Goal: Task Accomplishment & Management: Manage account settings

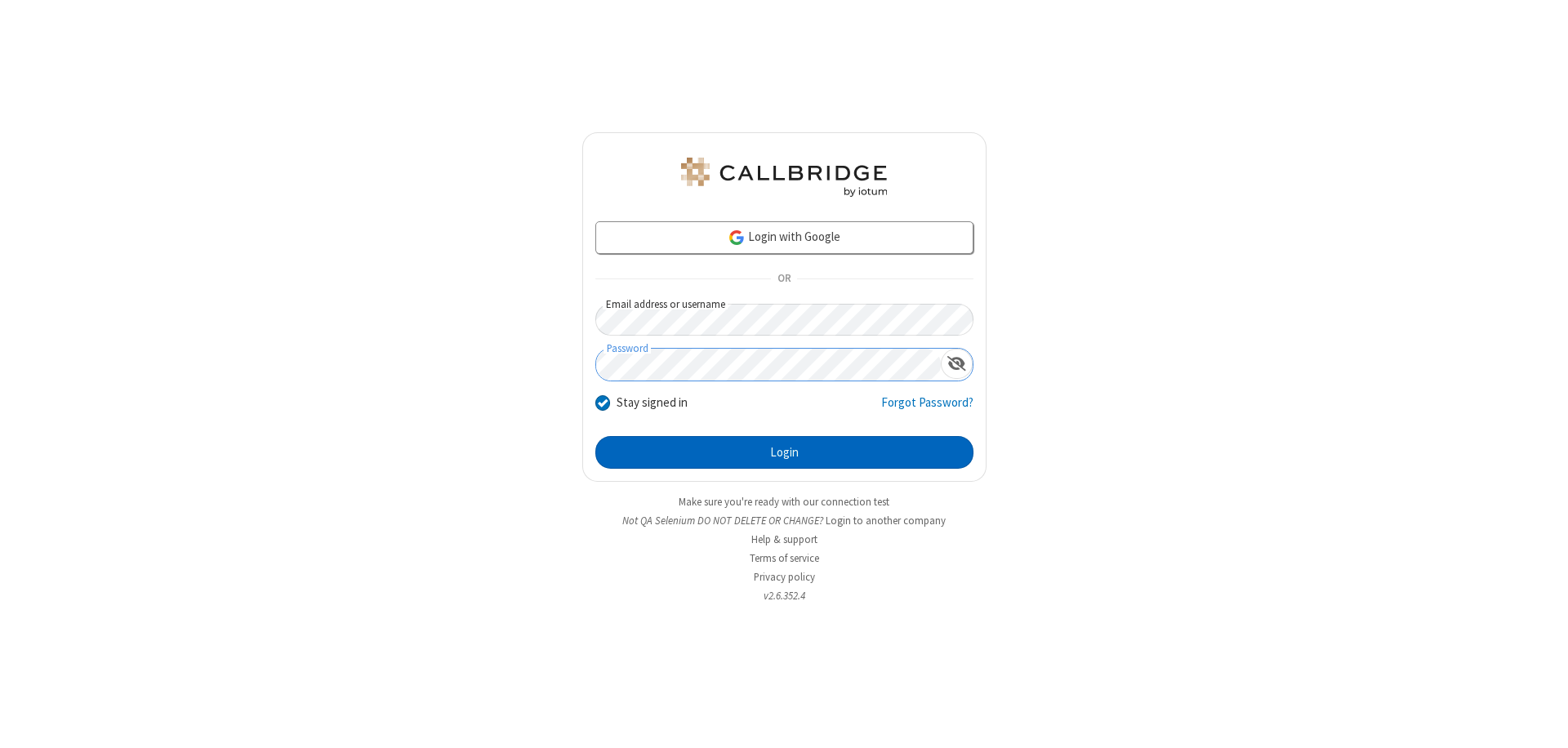
click at [784, 453] on button "Login" at bounding box center [784, 453] width 378 height 33
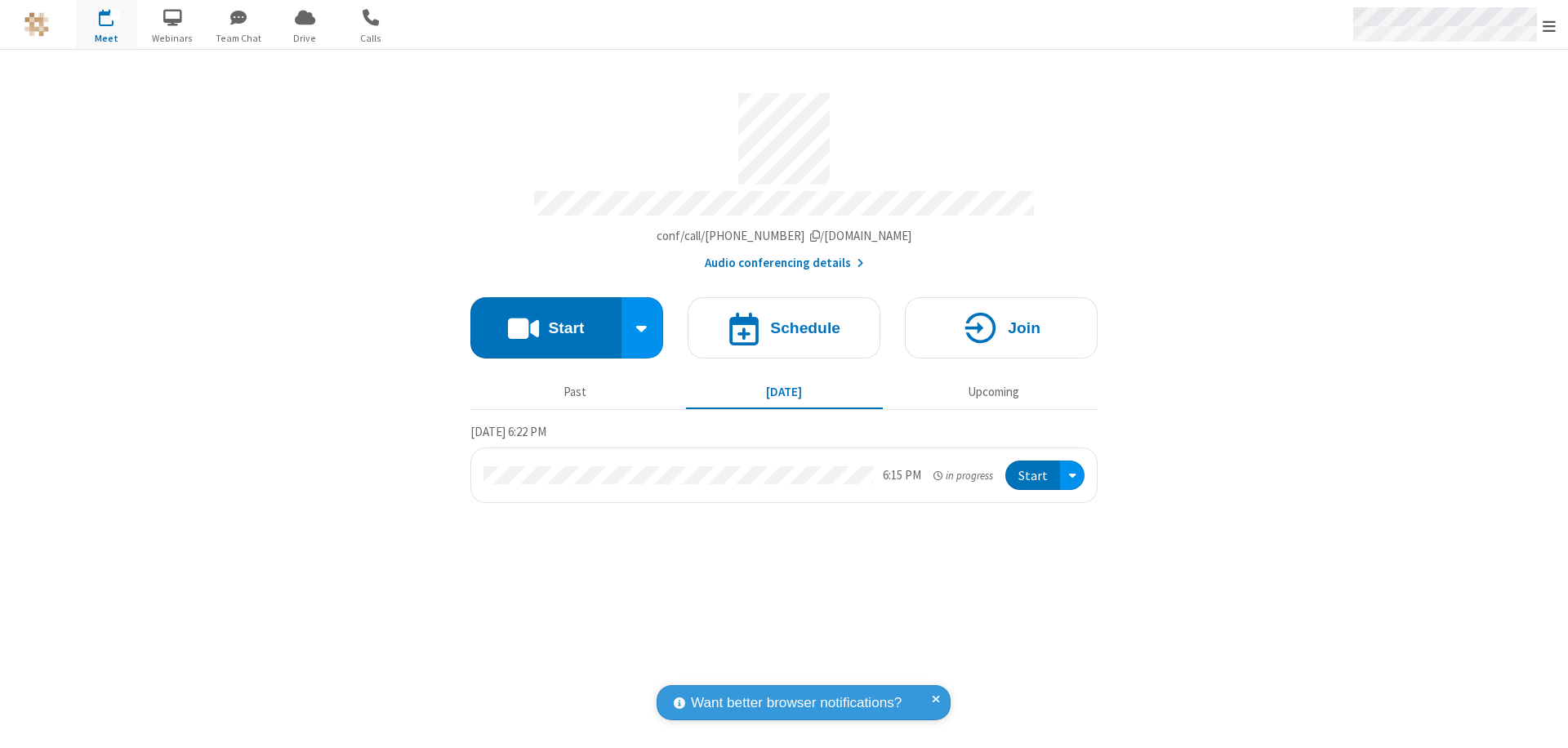
click at [1550, 25] on span "Open menu" at bounding box center [1550, 26] width 13 height 16
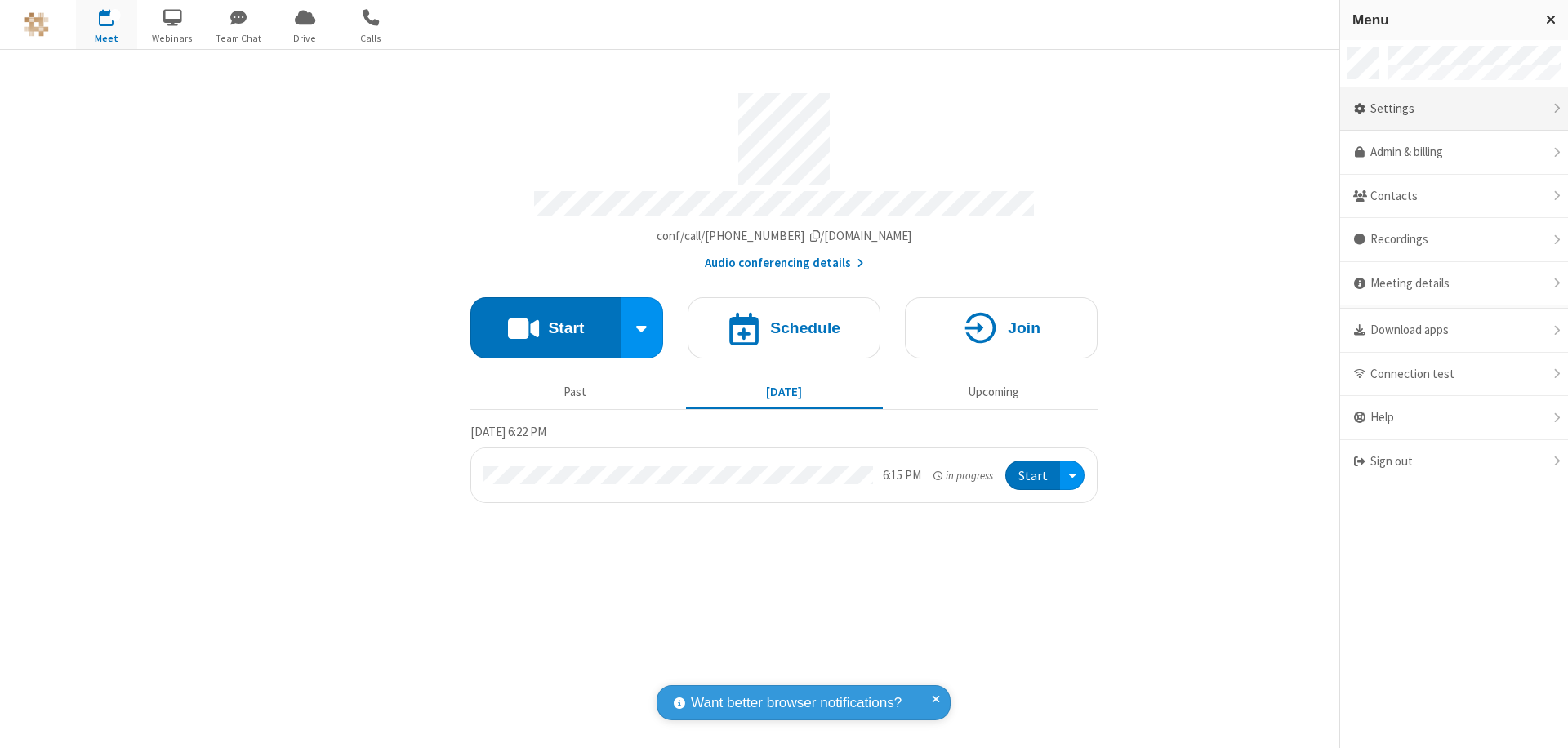
click at [1454, 109] on div "Settings" at bounding box center [1454, 110] width 228 height 44
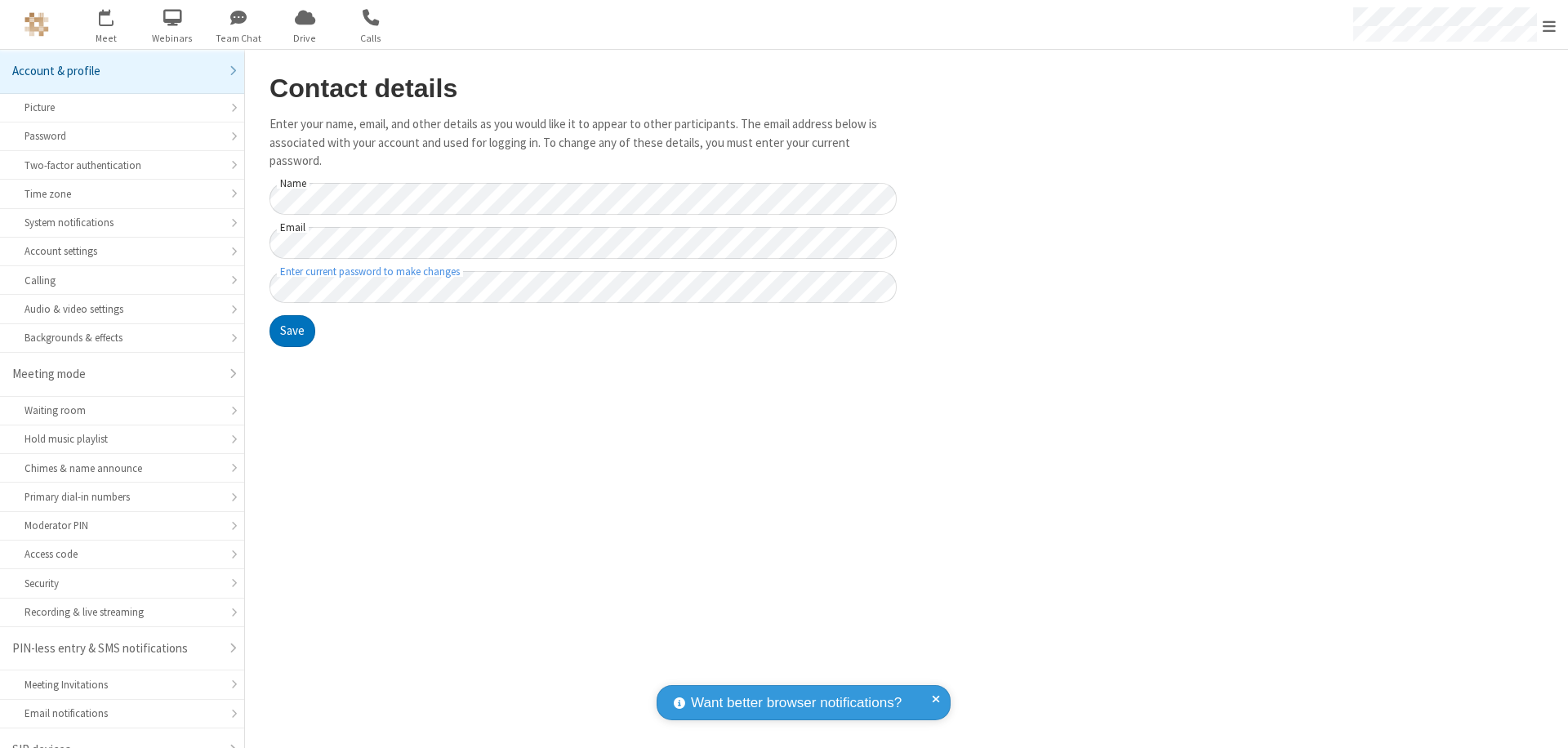
scroll to position [23, 0]
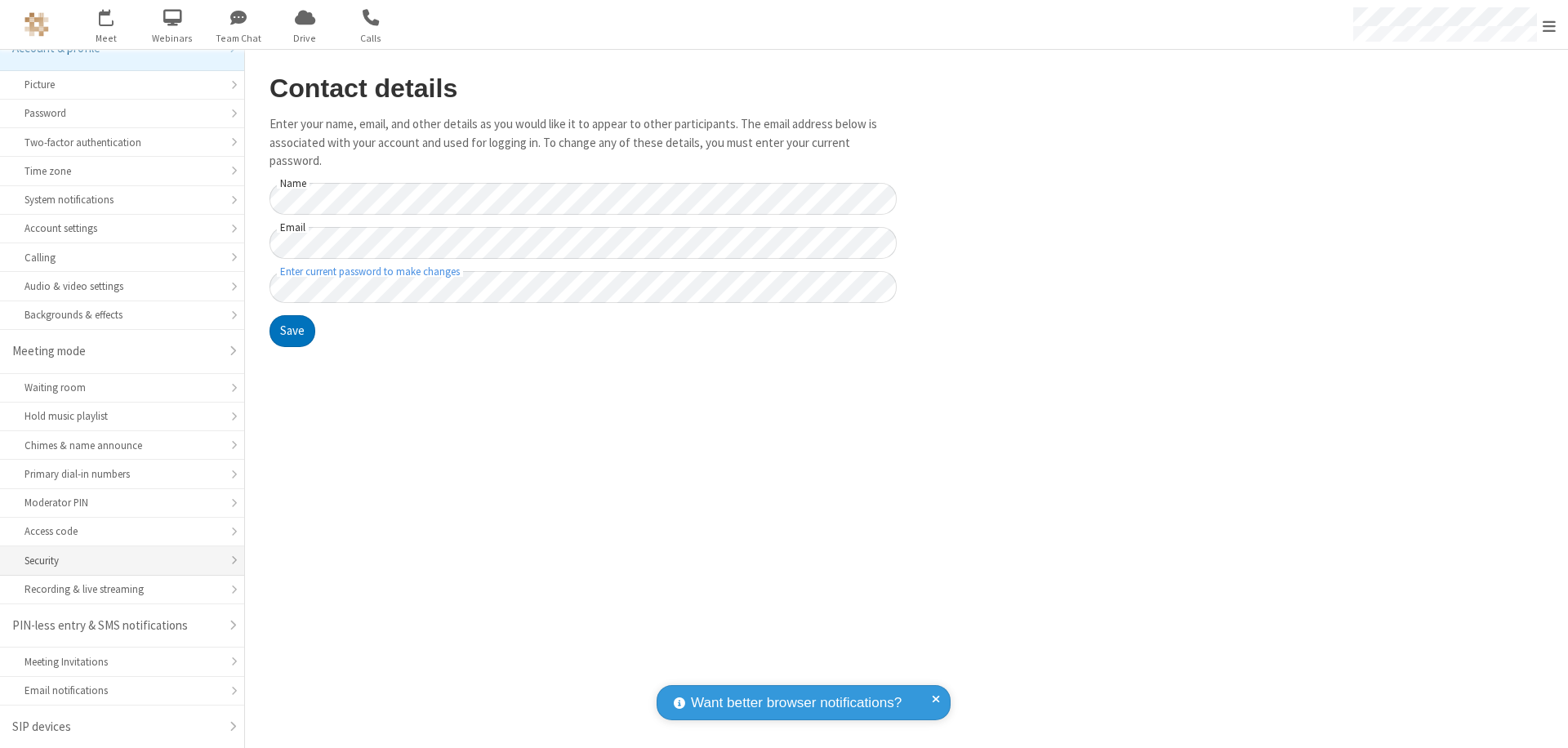
click at [116, 561] on div "Security" at bounding box center [121, 561] width 195 height 15
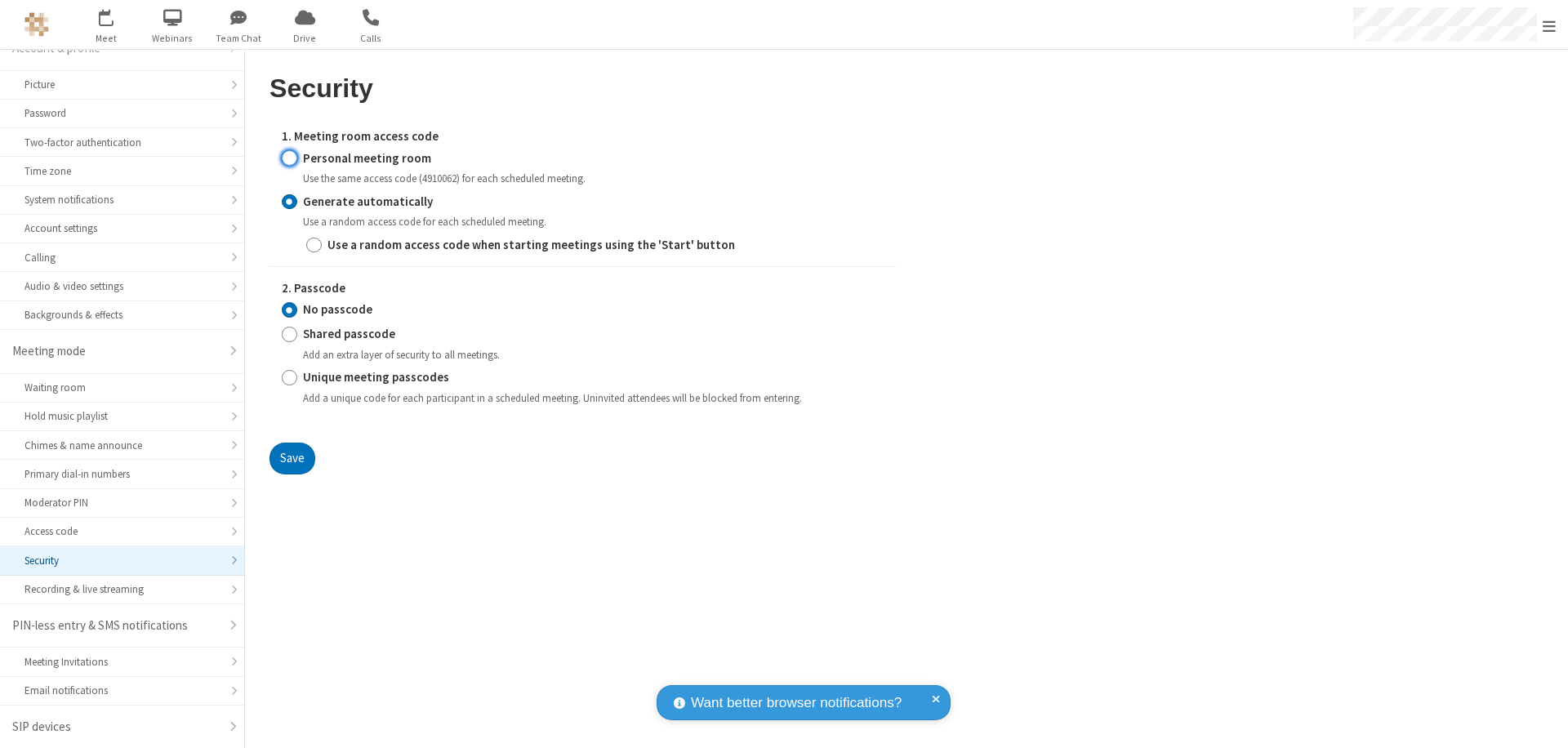
click at [289, 158] on input "Personal meeting room" at bounding box center [289, 158] width 15 height 17
radio input "true"
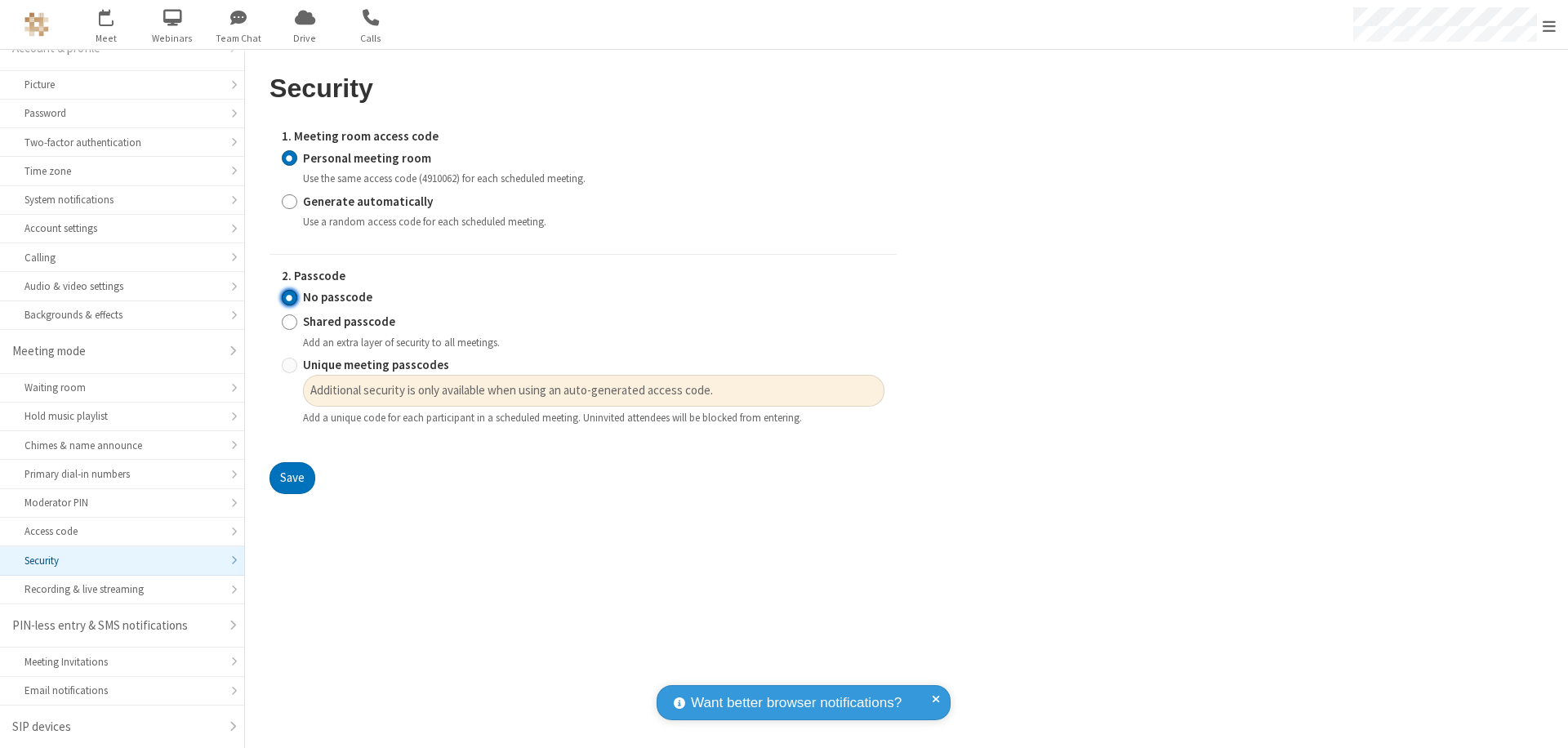
click at [289, 297] on input "No passcode" at bounding box center [289, 298] width 15 height 17
click at [291, 479] on button "Save" at bounding box center [292, 479] width 46 height 33
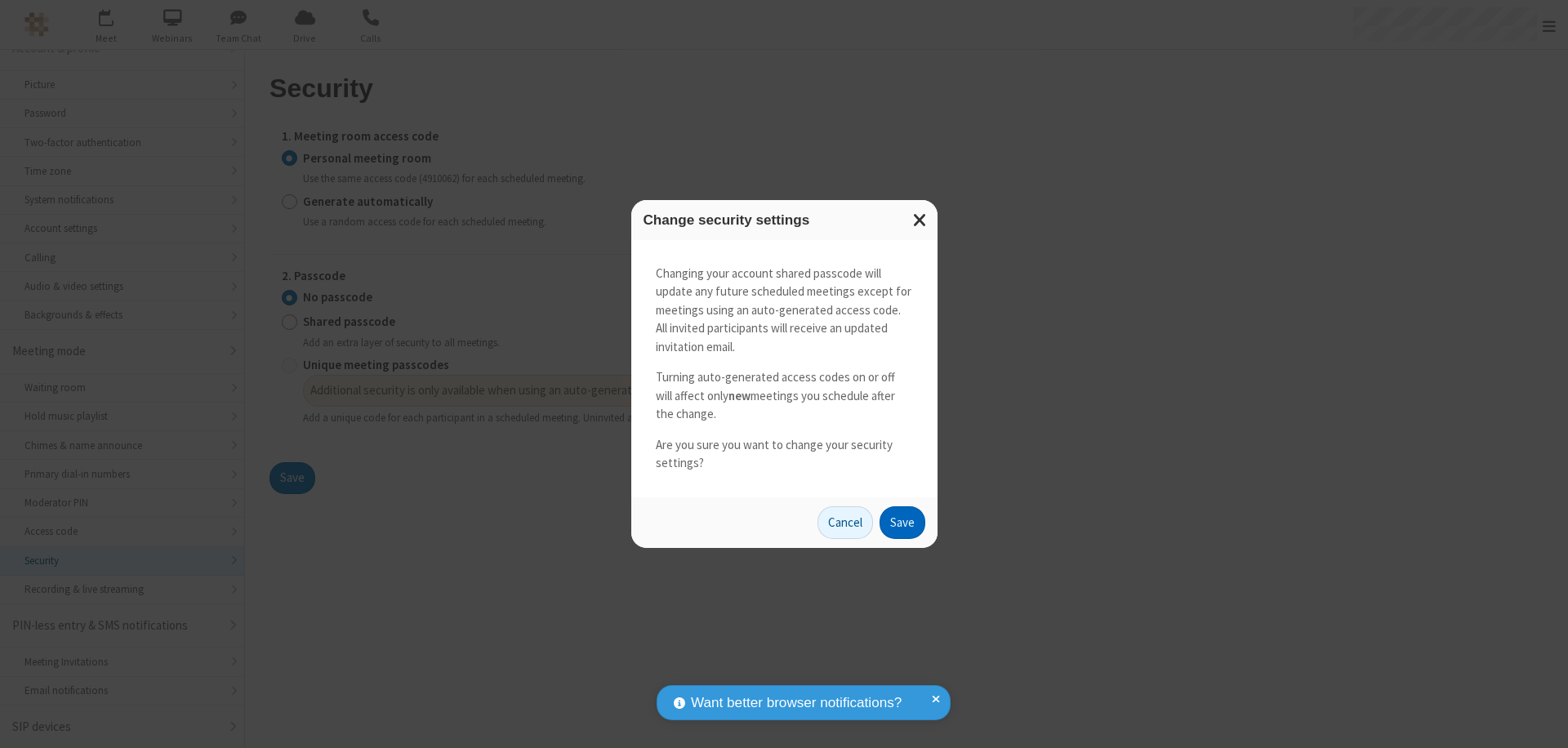
click at [902, 522] on button "Save" at bounding box center [903, 523] width 46 height 33
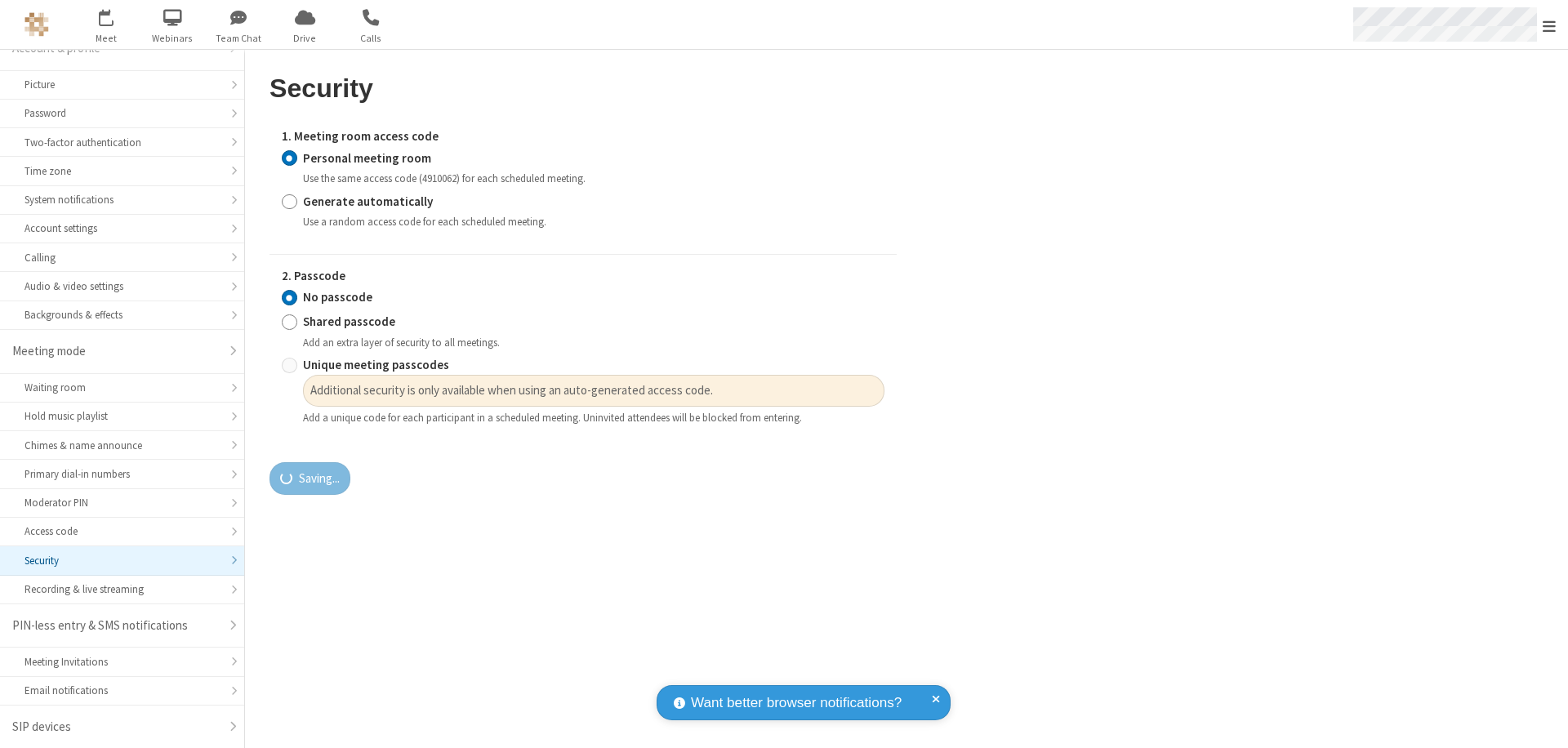
click at [1550, 25] on span "Open menu" at bounding box center [1550, 26] width 13 height 16
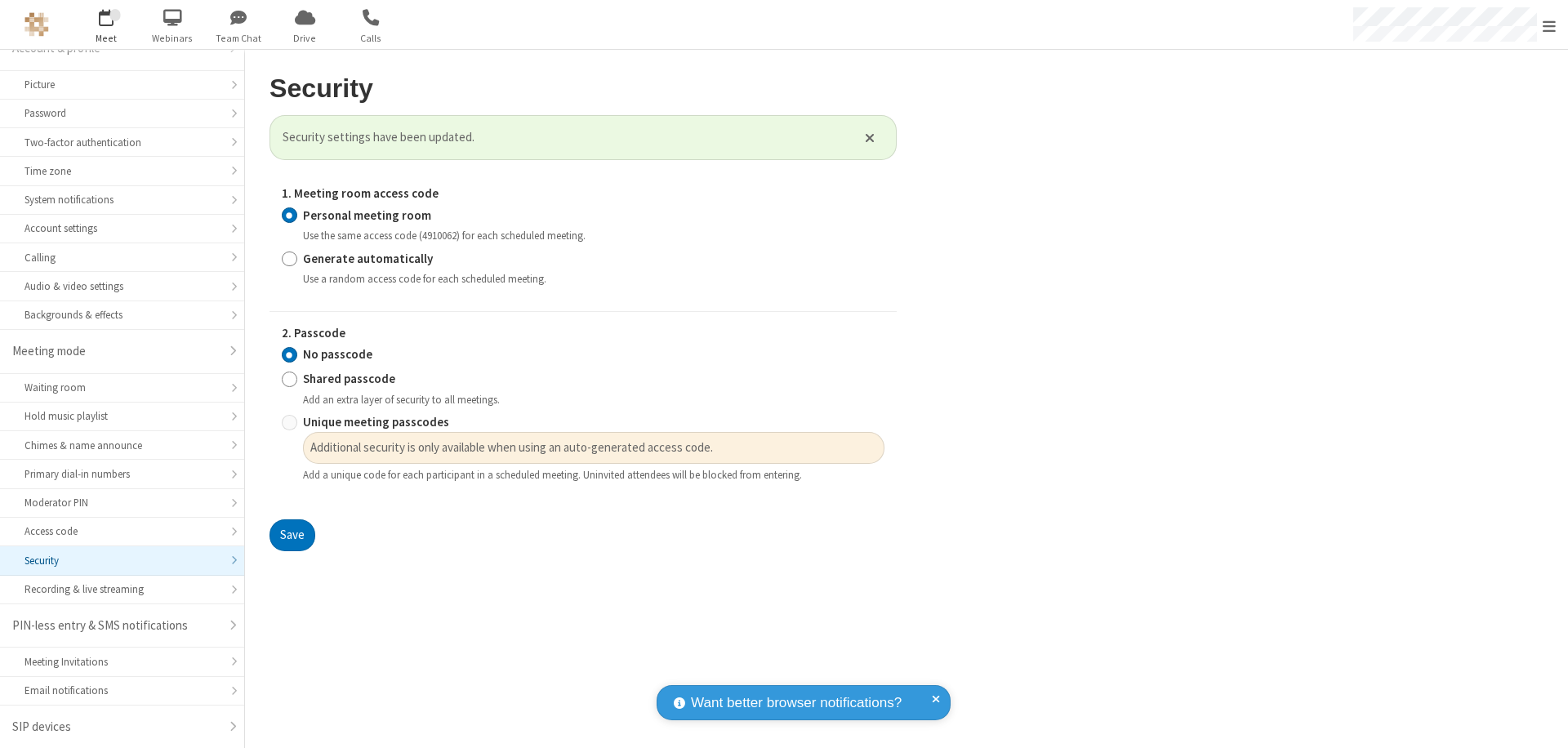
click at [106, 24] on span "button" at bounding box center [107, 16] width 62 height 28
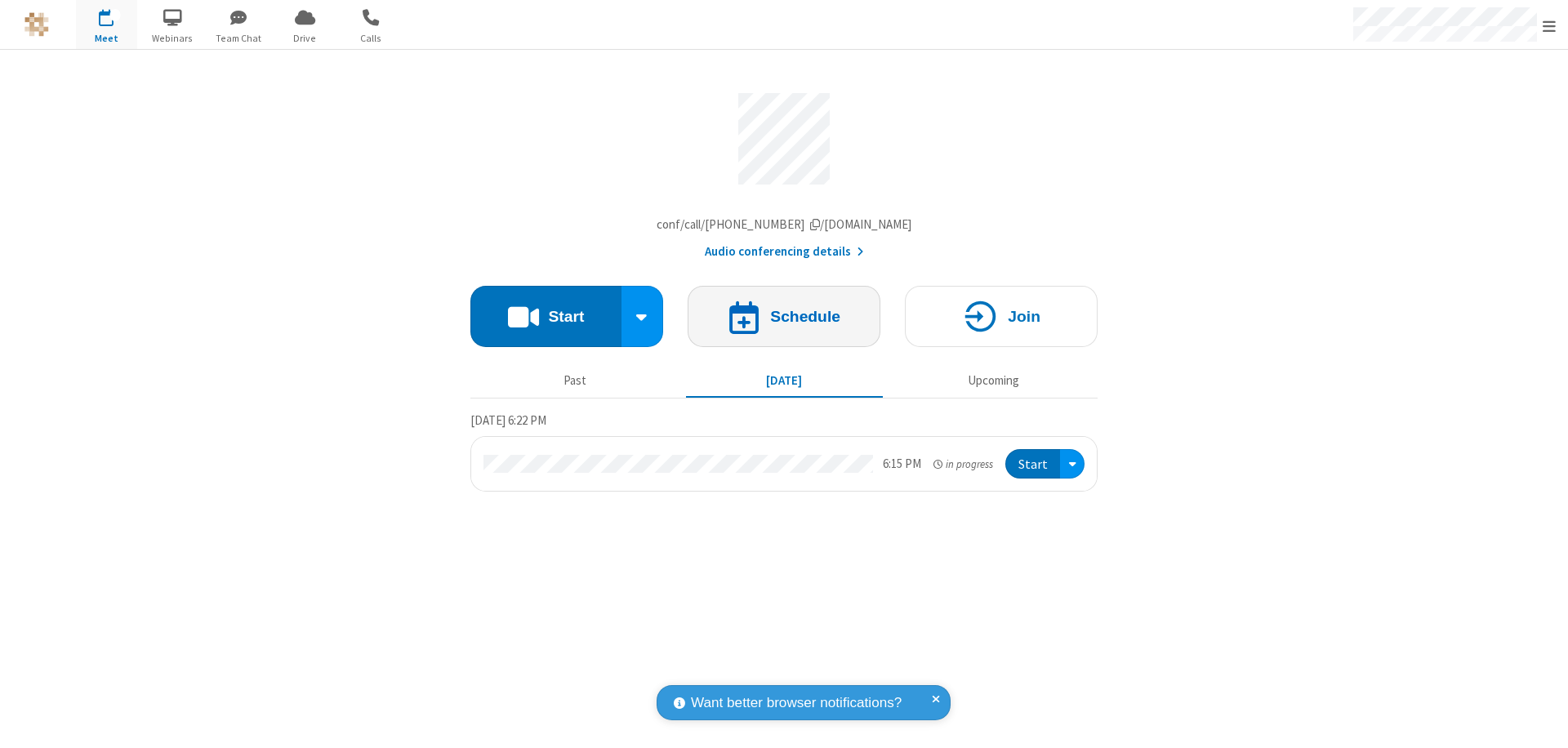
click at [784, 320] on h4 "Schedule" at bounding box center [805, 316] width 70 height 15
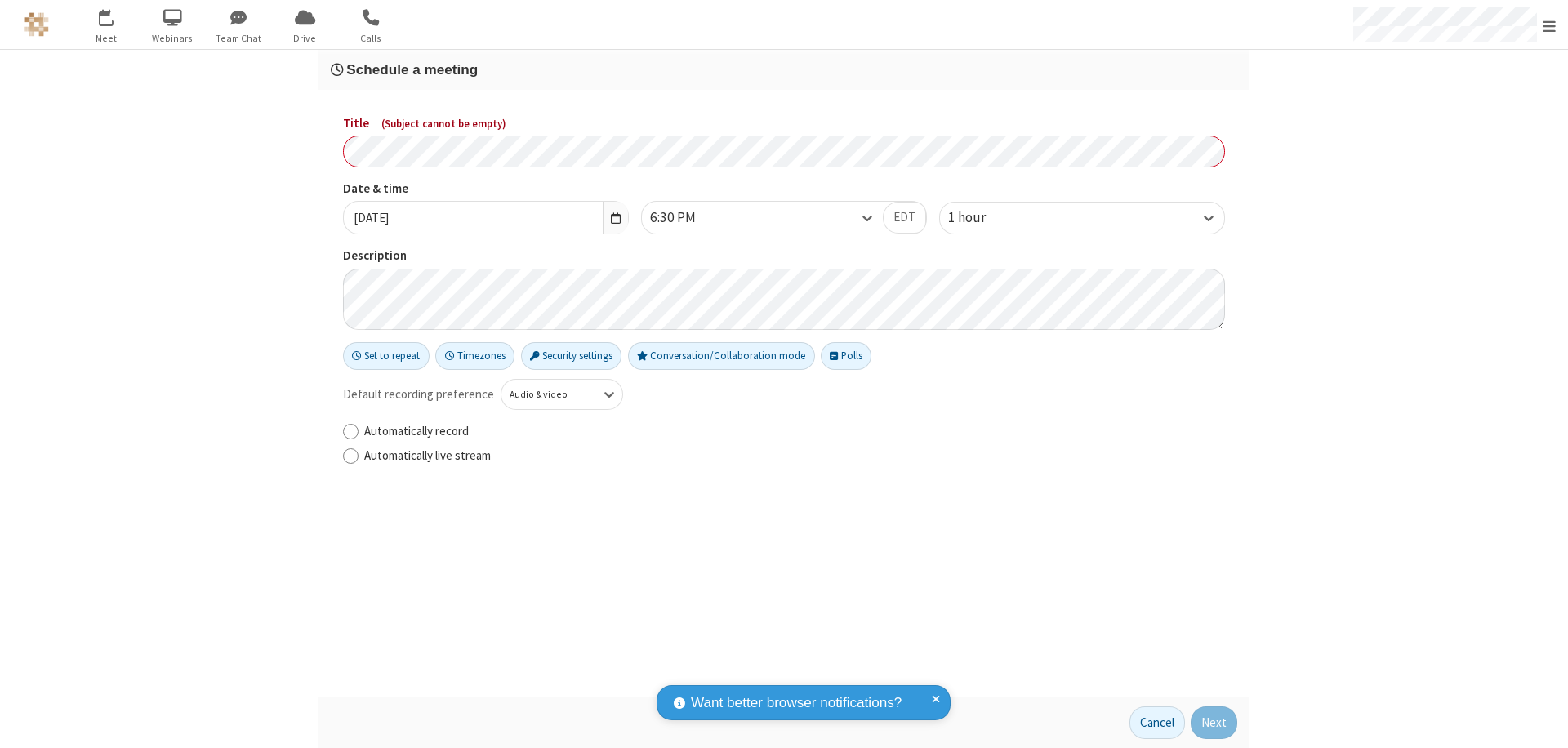
click at [784, 69] on h3 "Schedule a meeting" at bounding box center [784, 70] width 907 height 15
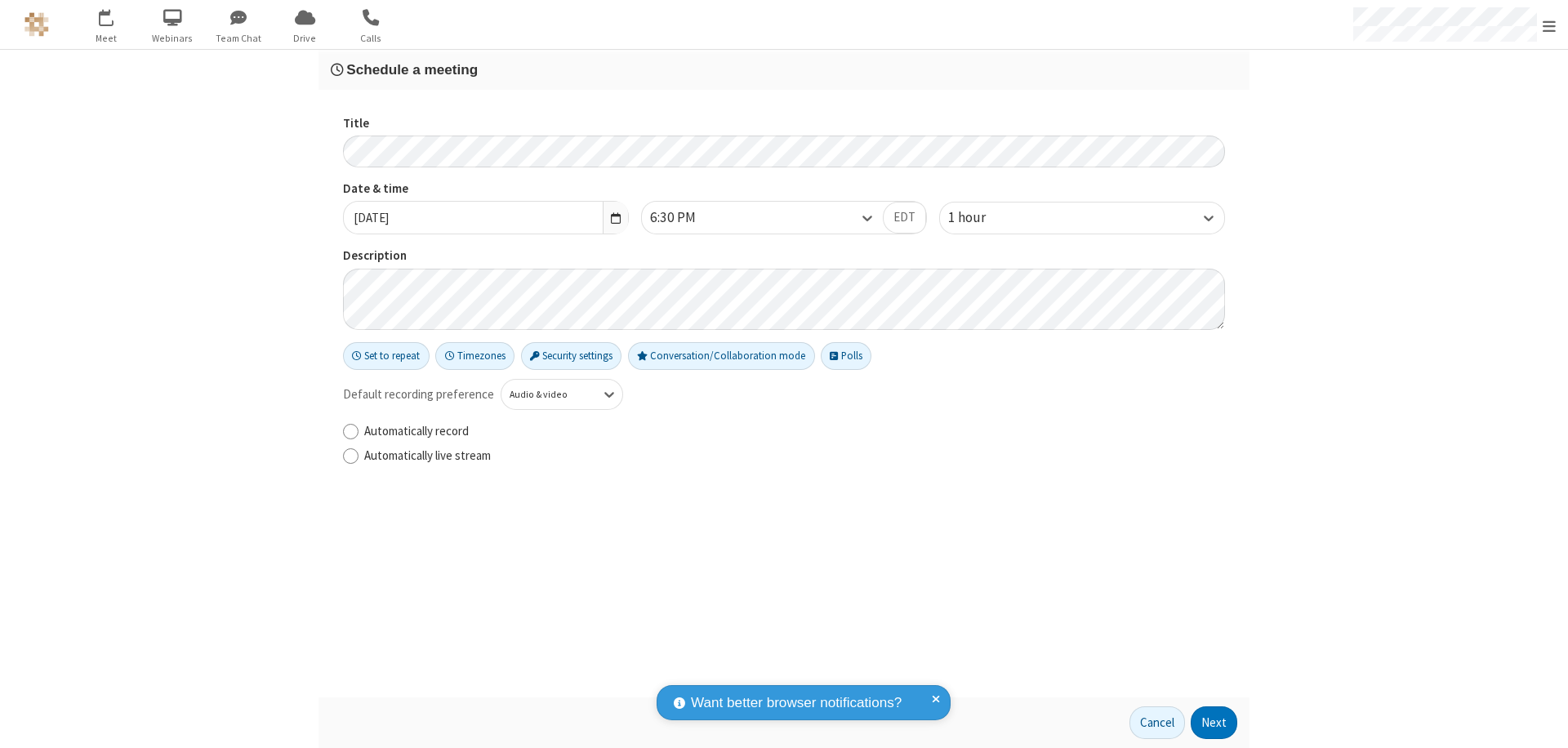
click at [1214, 723] on button "Next" at bounding box center [1214, 723] width 46 height 33
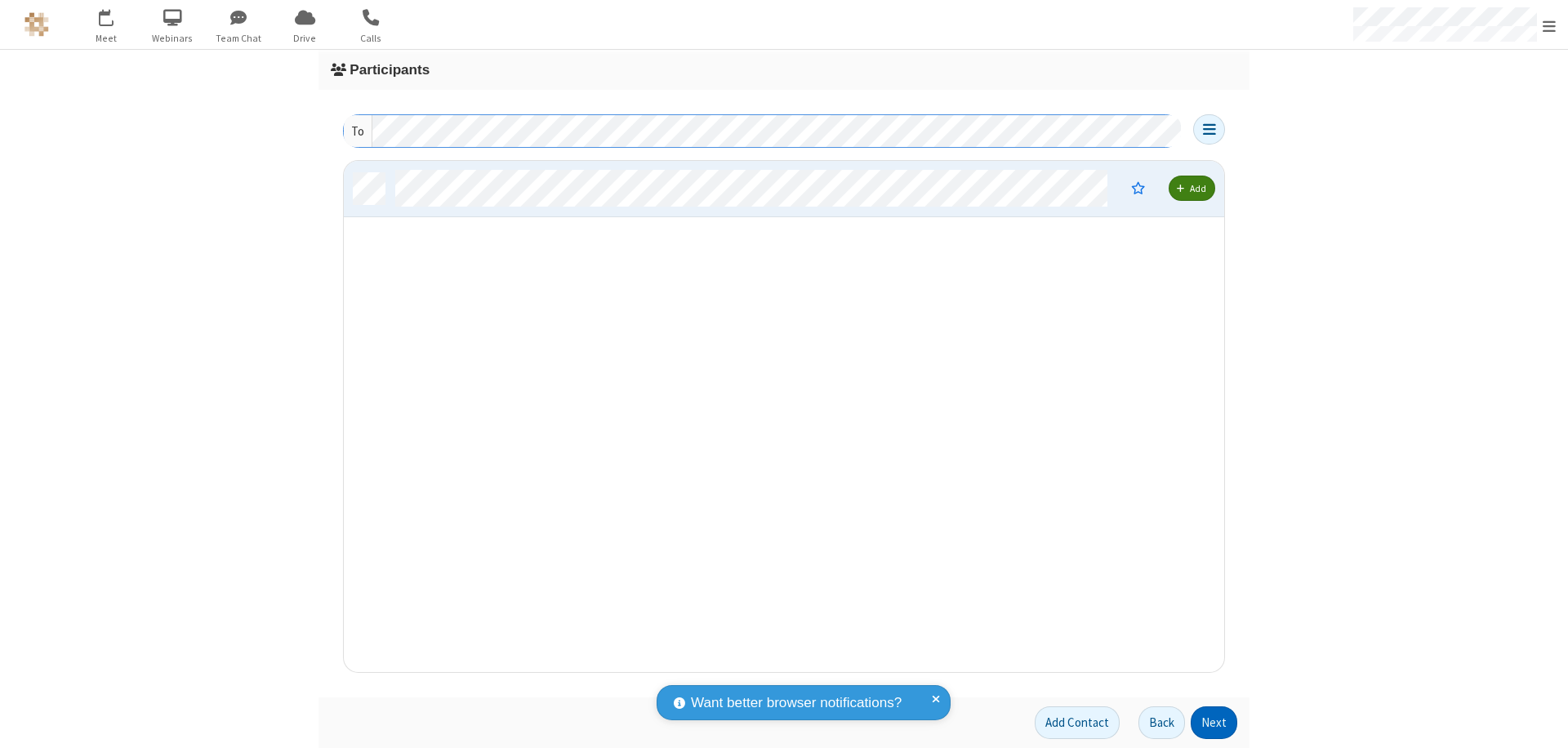
click at [1214, 723] on button "Next" at bounding box center [1214, 723] width 46 height 33
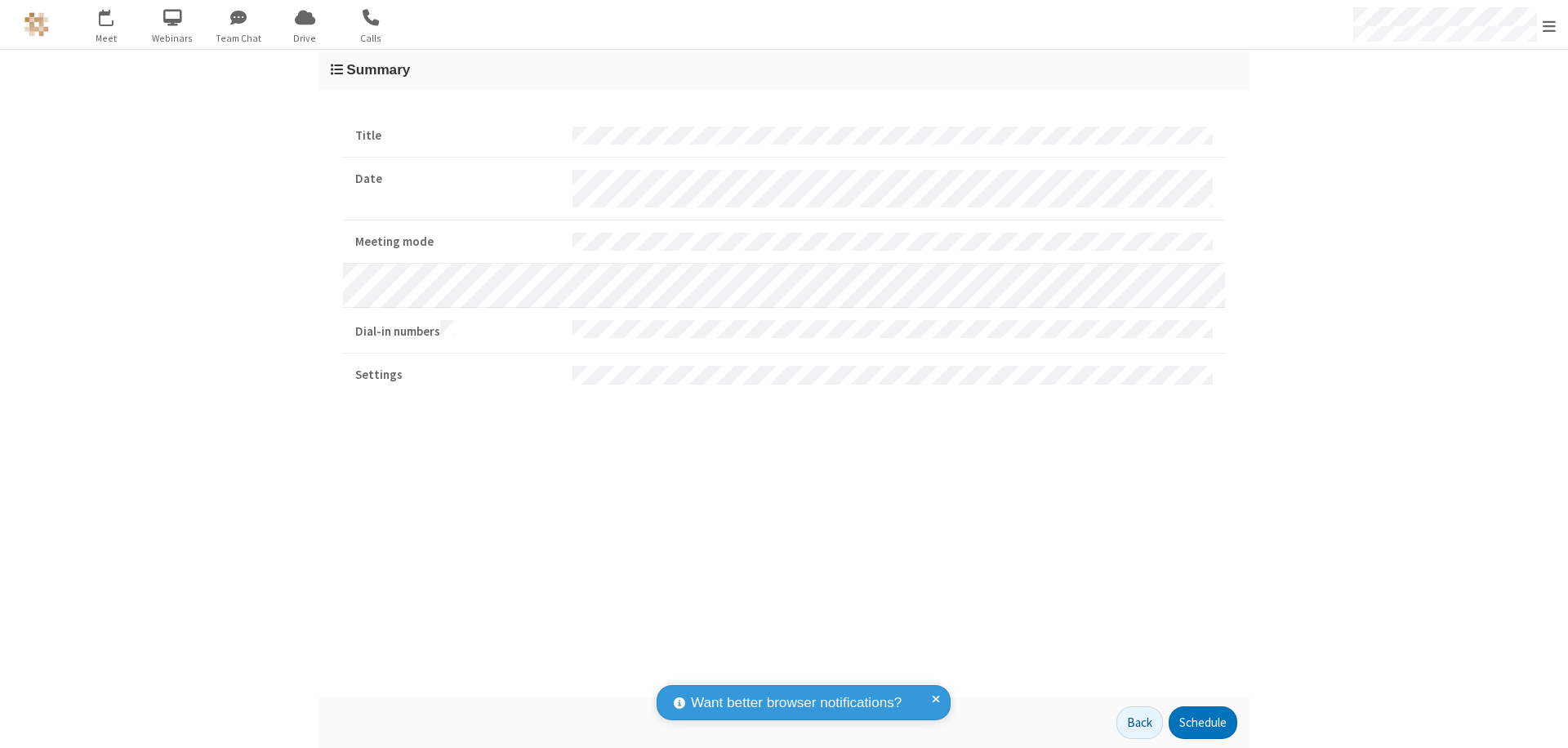
click at [1203, 723] on button "Schedule" at bounding box center [1203, 723] width 68 height 33
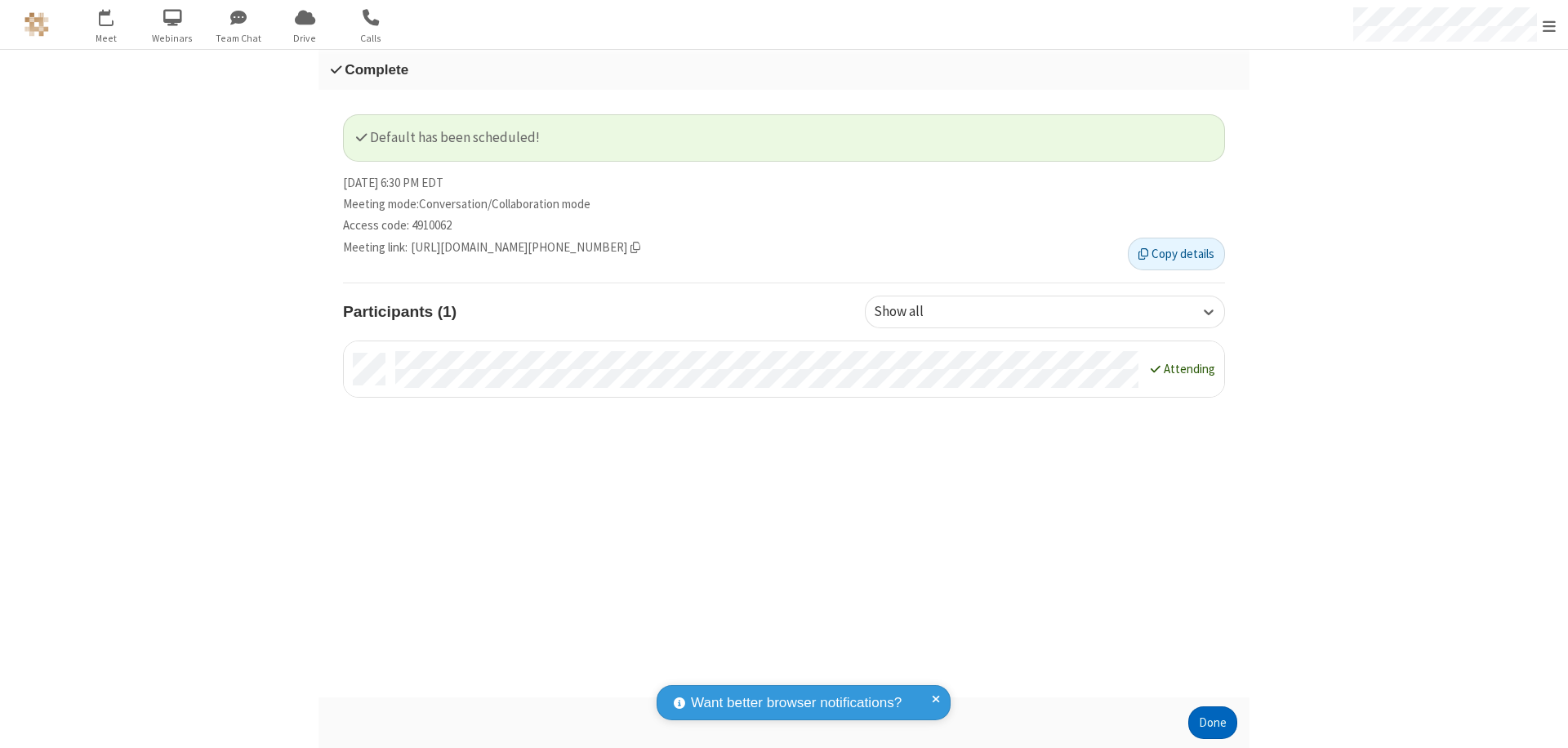
click at [1213, 723] on button "Done" at bounding box center [1212, 723] width 49 height 33
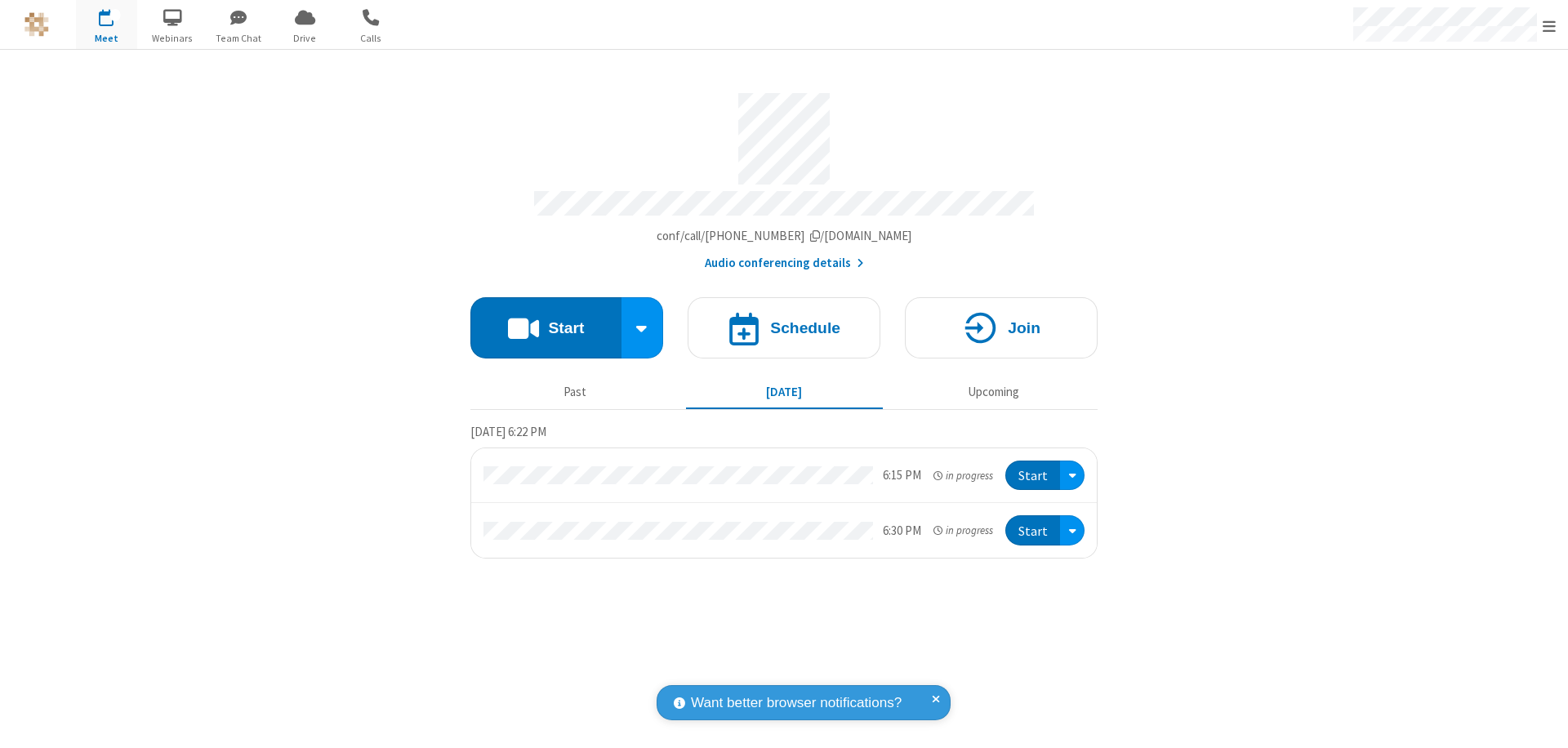
click at [1034, 468] on button "Start" at bounding box center [1033, 475] width 55 height 30
